Goal: Information Seeking & Learning: Understand process/instructions

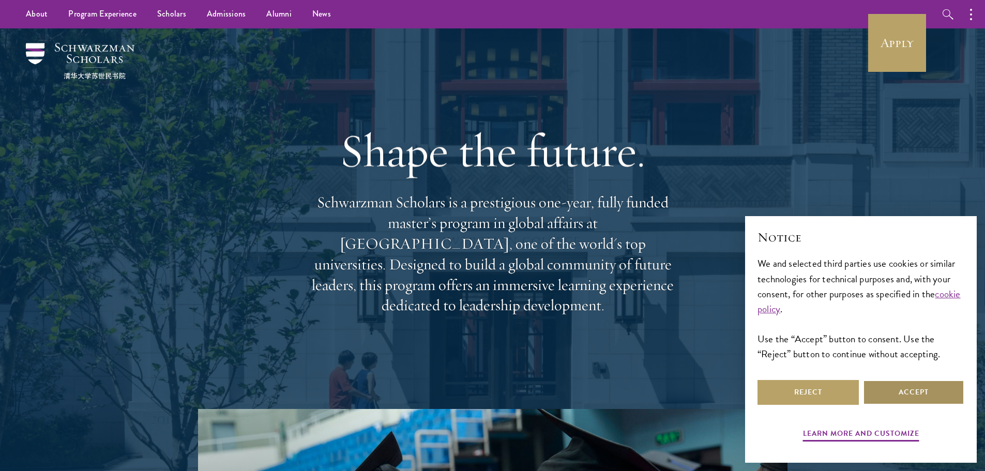
click at [887, 394] on button "Accept" at bounding box center [913, 392] width 101 height 25
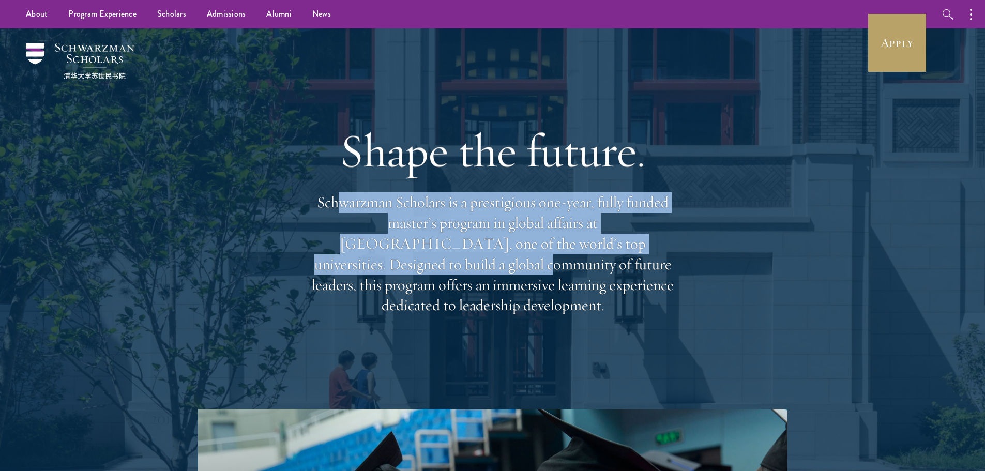
drag, startPoint x: 340, startPoint y: 201, endPoint x: 664, endPoint y: 263, distance: 329.7
click at [664, 263] on div "Shape the future. Schwarzman Scholars is a prestigious one-year, fully funded m…" at bounding box center [493, 219] width 372 height 298
click at [664, 263] on p "Schwarzman Scholars is a prestigious one-year, fully funded master’s program in…" at bounding box center [493, 254] width 372 height 124
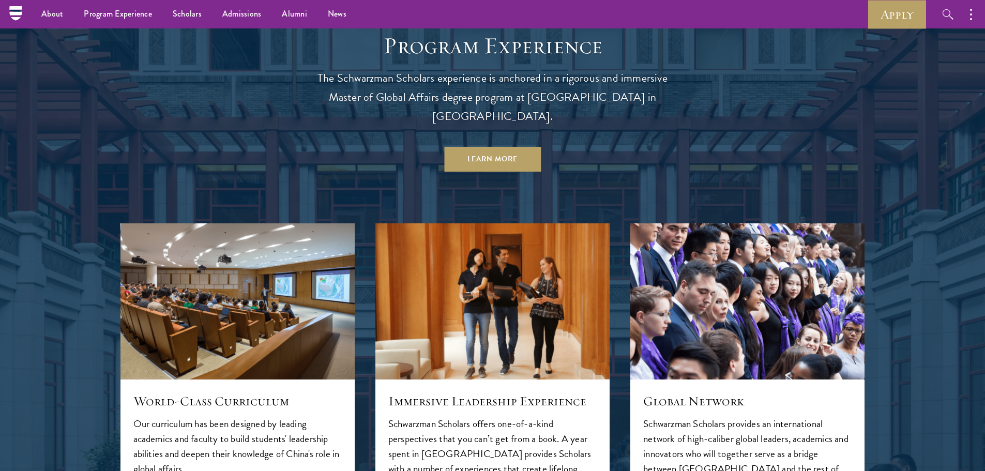
scroll to position [960, 0]
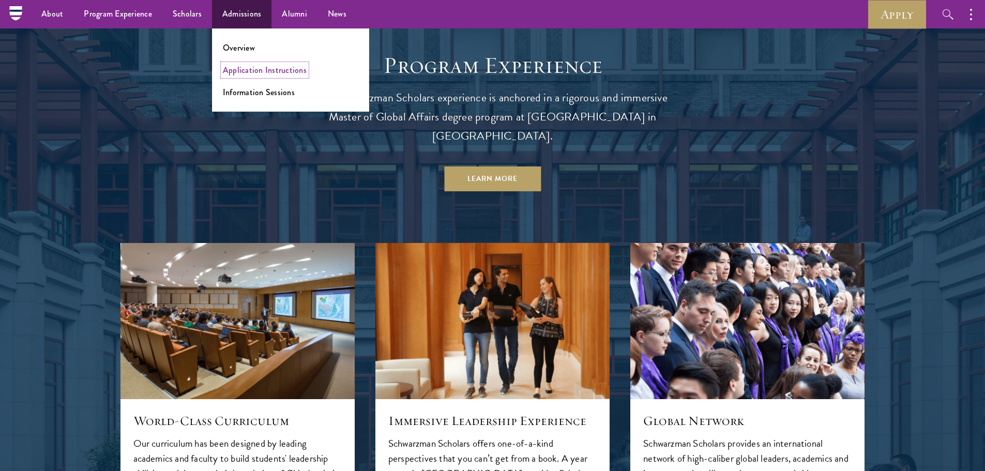
click at [266, 72] on link "Application Instructions" at bounding box center [265, 70] width 84 height 12
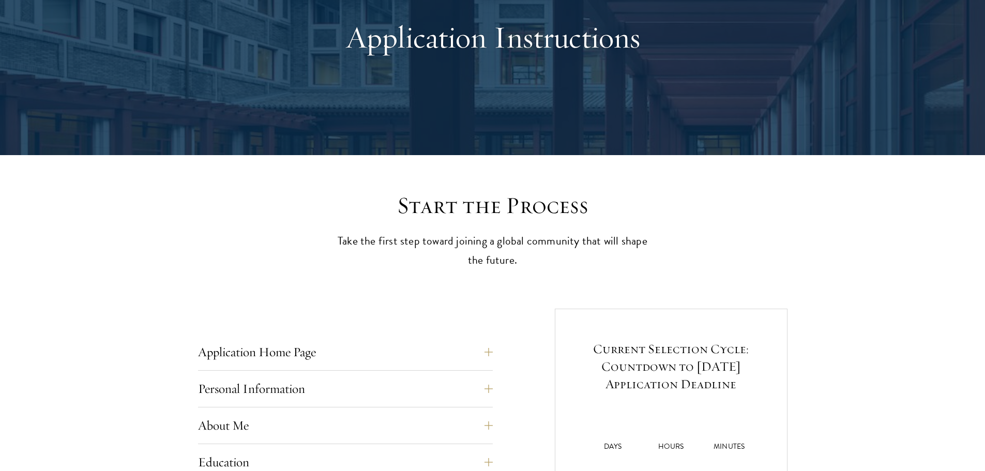
scroll to position [310, 0]
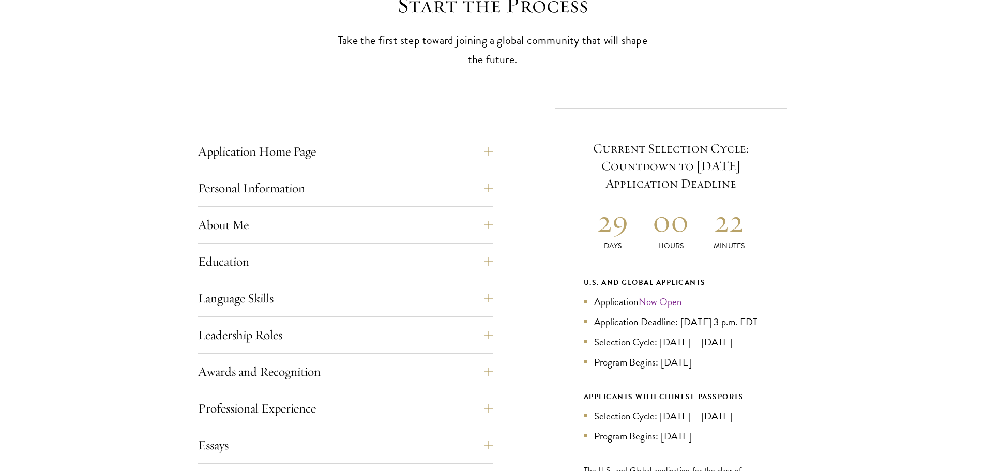
drag, startPoint x: 595, startPoint y: 151, endPoint x: 756, endPoint y: 178, distance: 162.7
click at [756, 178] on h5 "Current Selection Cycle: Countdown to September 10, 2025 Application Deadline" at bounding box center [671, 166] width 175 height 53
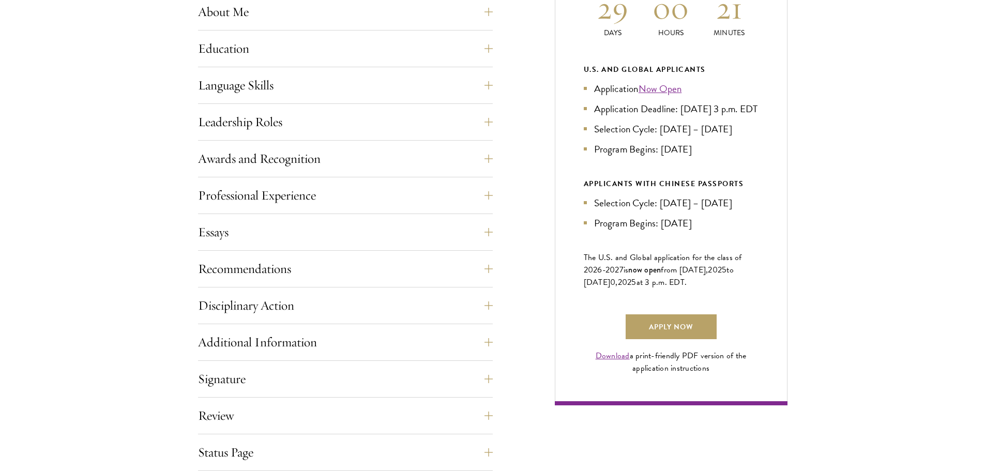
scroll to position [569, 0]
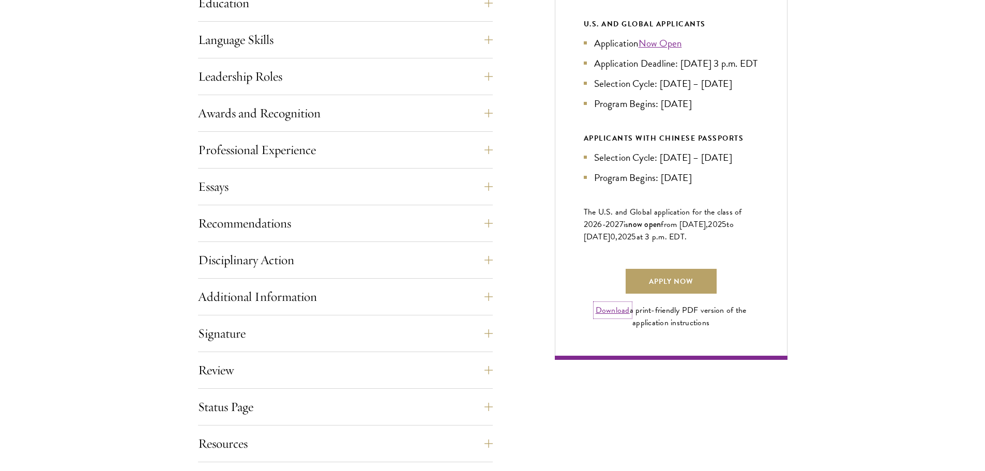
click at [611, 317] on link "Download" at bounding box center [613, 310] width 34 height 12
